Goal: Task Accomplishment & Management: Use online tool/utility

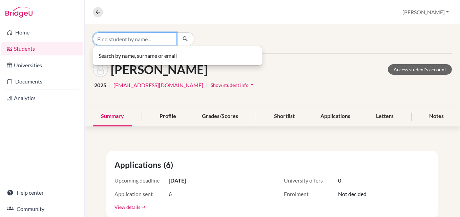
click at [138, 41] on input "Find student by name..." at bounding box center [135, 39] width 84 height 13
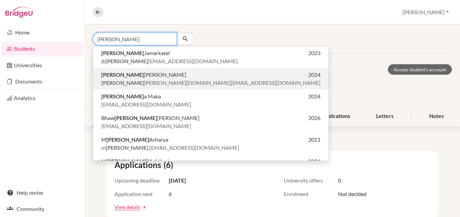
type input "anish"
click at [160, 77] on p "Anish Timalsina 2024" at bounding box center [210, 75] width 219 height 8
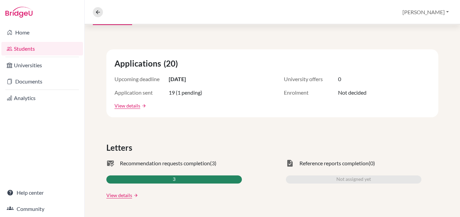
scroll to position [169, 0]
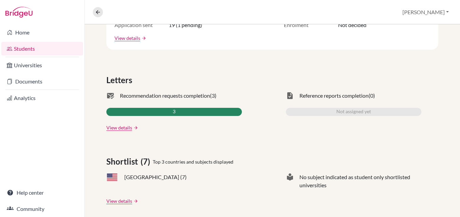
click at [179, 110] on div "3" at bounding box center [174, 112] width 136 height 8
click at [124, 127] on link "View details" at bounding box center [119, 127] width 26 height 7
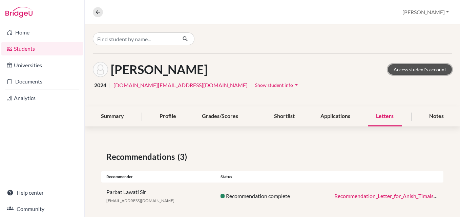
click at [406, 68] on link "Access student's account" at bounding box center [420, 69] width 64 height 11
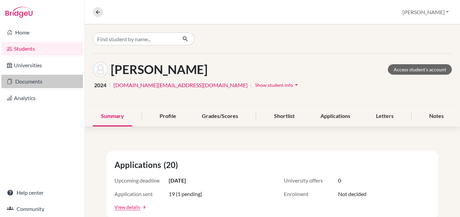
click at [35, 82] on link "Documents" at bounding box center [42, 82] width 82 height 14
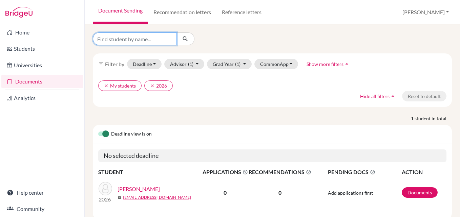
click at [144, 37] on input "Find student by name..." at bounding box center [135, 39] width 84 height 13
type input "s"
type input "Anish Timalsina"
click at [187, 39] on icon "submit" at bounding box center [185, 39] width 7 height 7
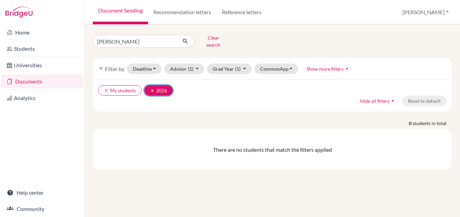
click at [152, 88] on icon "clear" at bounding box center [152, 90] width 5 height 5
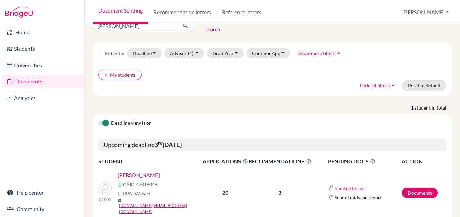
scroll to position [31, 0]
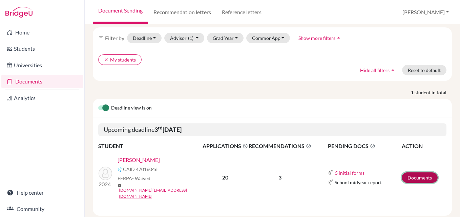
click at [411, 173] on link "Documents" at bounding box center [420, 178] width 36 height 11
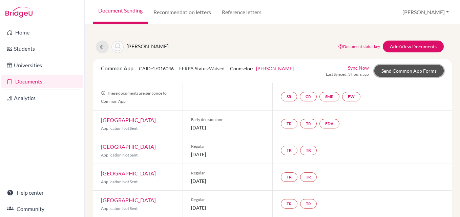
click at [416, 75] on link "Send Common App Forms" at bounding box center [408, 71] width 69 height 12
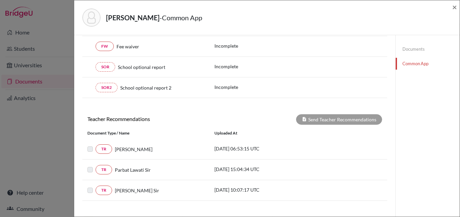
scroll to position [272, 0]
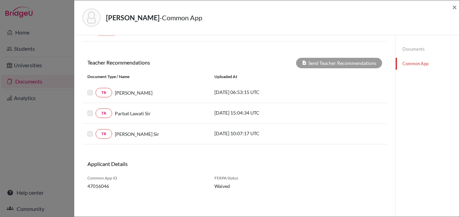
drag, startPoint x: 212, startPoint y: 94, endPoint x: 281, endPoint y: 96, distance: 68.5
click at [281, 96] on div "2024-10-20 06:53:15 UTC" at bounding box center [260, 93] width 102 height 8
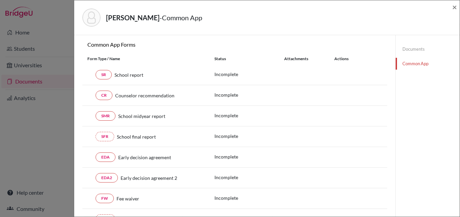
scroll to position [0, 0]
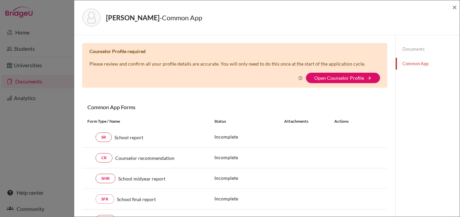
click at [458, 6] on div "Timalsina, Anish - Common App ×" at bounding box center [267, 17] width 386 height 35
click at [453, 8] on span "×" at bounding box center [454, 7] width 5 height 10
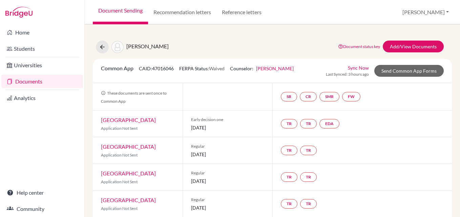
click at [29, 78] on link "Documents" at bounding box center [42, 82] width 82 height 14
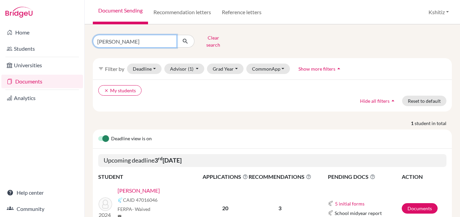
drag, startPoint x: 139, startPoint y: 41, endPoint x: 102, endPoint y: 39, distance: 37.3
click at [102, 39] on input "[PERSON_NAME]" at bounding box center [135, 41] width 84 height 13
type input "Ayush Gautam"
click at [182, 38] on button "submit" at bounding box center [186, 41] width 18 height 13
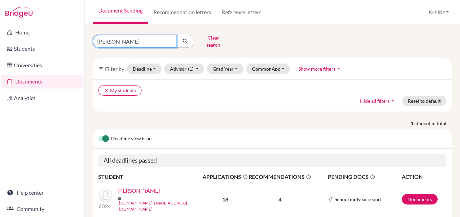
click at [168, 39] on input "Ayush Gautam" at bounding box center [135, 41] width 84 height 13
type input "Anushka Acharya"
click at [183, 40] on icon "submit" at bounding box center [185, 41] width 7 height 7
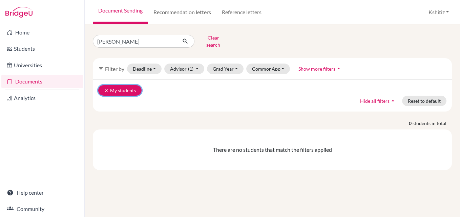
click at [126, 85] on button "clear My students" at bounding box center [119, 90] width 43 height 11
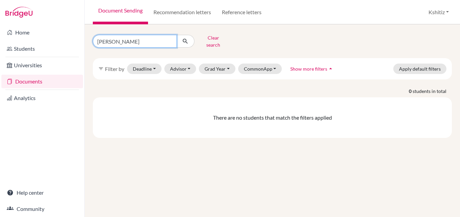
click at [158, 38] on input "Anushka Acharya" at bounding box center [135, 41] width 84 height 13
type input "Anushka"
click button "submit" at bounding box center [186, 41] width 18 height 13
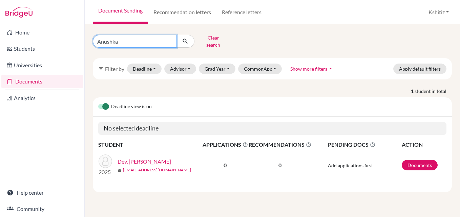
click at [112, 40] on input "Anushka" at bounding box center [135, 41] width 84 height 13
type input "Anuska"
click button "submit" at bounding box center [186, 41] width 18 height 13
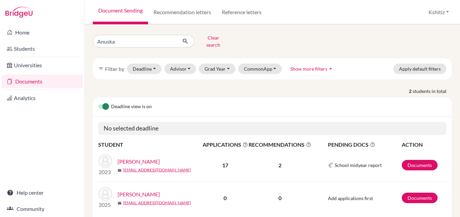
click at [141, 158] on link "[PERSON_NAME]" at bounding box center [139, 162] width 42 height 8
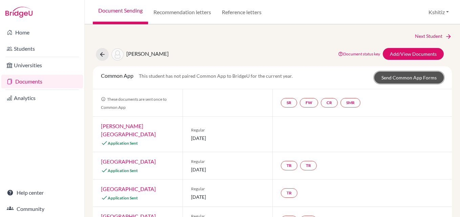
click at [397, 76] on link "Send Common App Forms" at bounding box center [408, 78] width 69 height 12
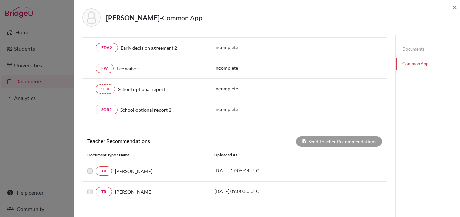
scroll to position [165, 0]
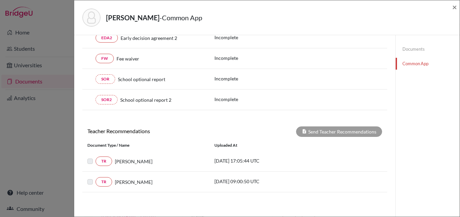
click at [410, 49] on link "Documents" at bounding box center [428, 49] width 64 height 12
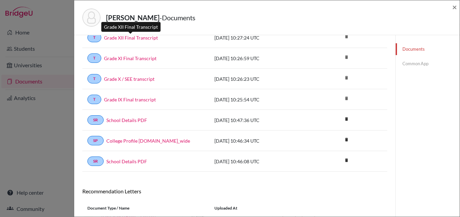
click at [135, 39] on link "Grade XII Final Transcript" at bounding box center [131, 37] width 54 height 7
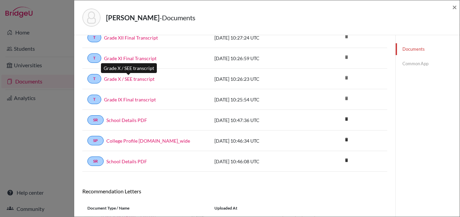
click at [131, 76] on link "Grade X / SEE transcript" at bounding box center [129, 79] width 50 height 7
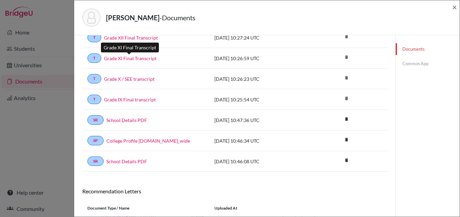
click at [124, 59] on link "Grade XI Final Transcript" at bounding box center [130, 58] width 53 height 7
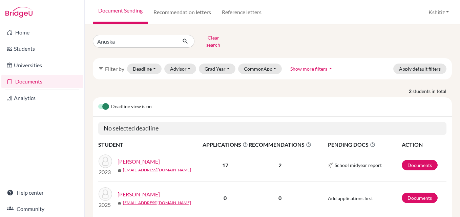
click at [134, 158] on link "[PERSON_NAME]" at bounding box center [139, 162] width 42 height 8
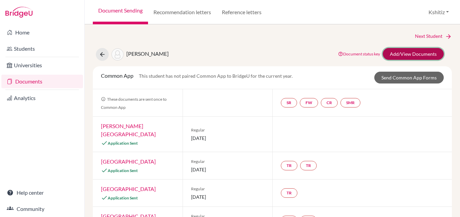
click at [412, 49] on link "Add/View Documents" at bounding box center [413, 54] width 61 height 12
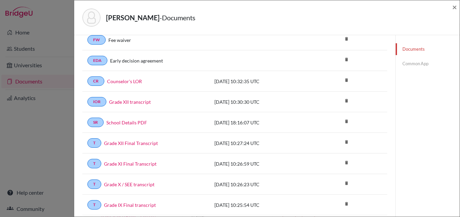
scroll to position [68, 0]
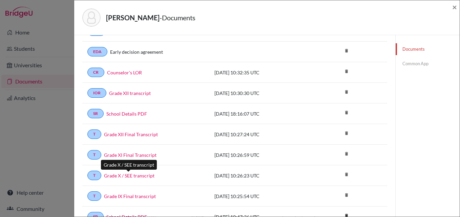
click at [134, 175] on link "Grade X / SEE transcript" at bounding box center [129, 175] width 50 height 7
click at [454, 9] on span "×" at bounding box center [454, 7] width 5 height 10
